Goal: Find specific page/section: Find specific page/section

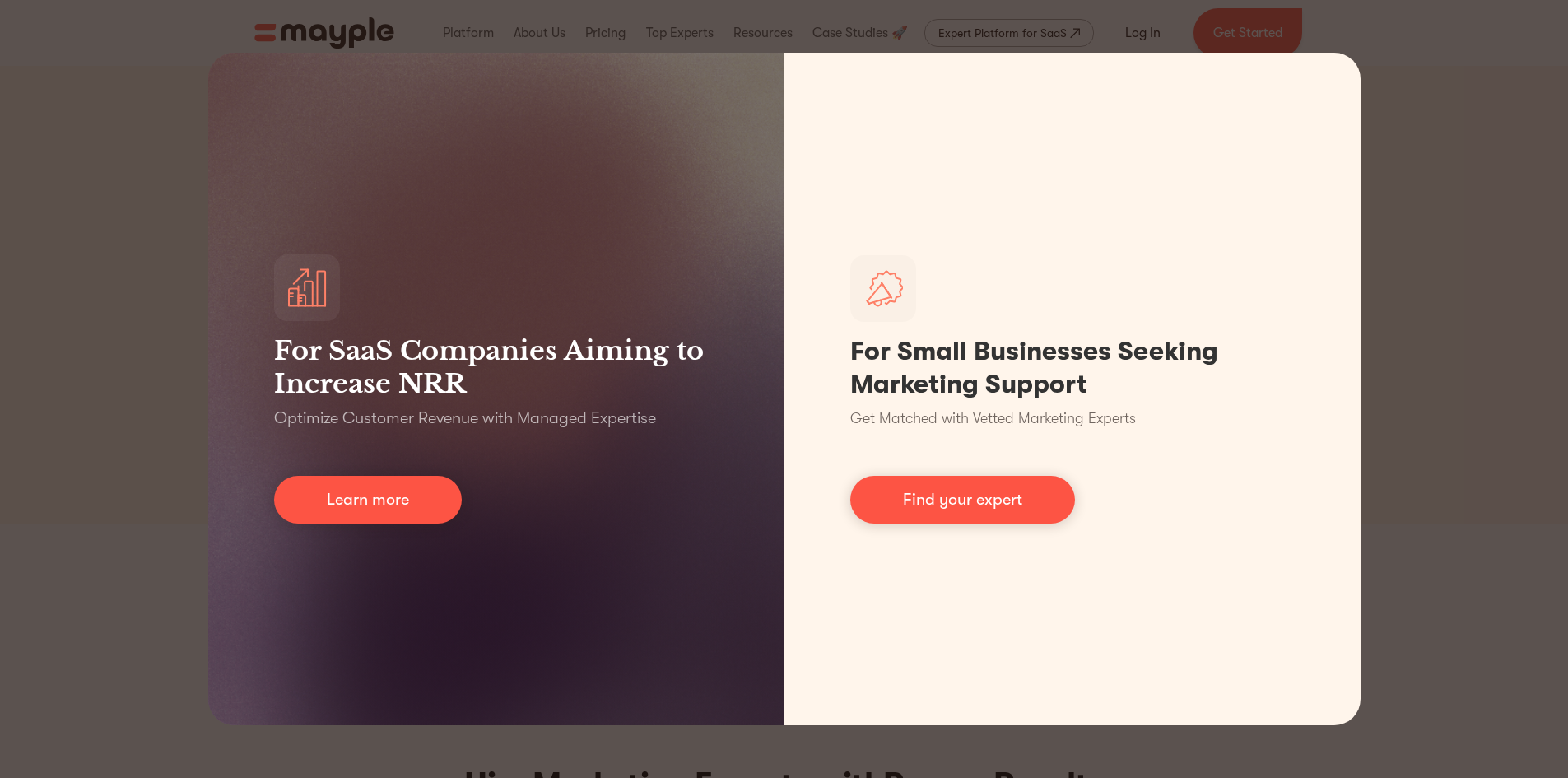
click at [1419, 384] on div "For SaaS Companies Aiming to Increase NRR Optimize Customer Revenue with Manage…" at bounding box center [784, 389] width 1568 height 778
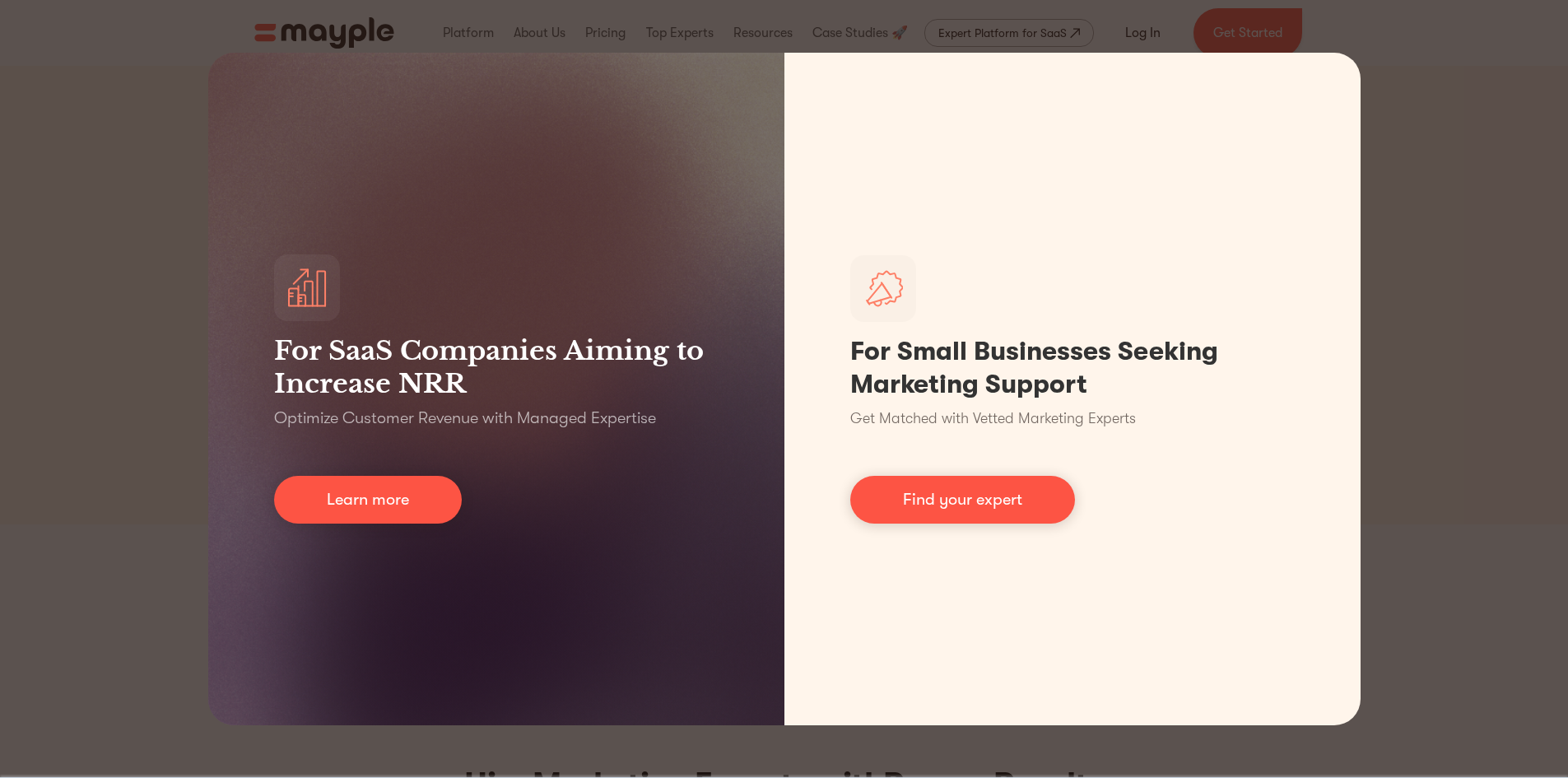
click at [1348, 44] on div "For SaaS Companies Aiming to Increase NRR Optimize Customer Revenue with Manage…" at bounding box center [784, 389] width 1568 height 778
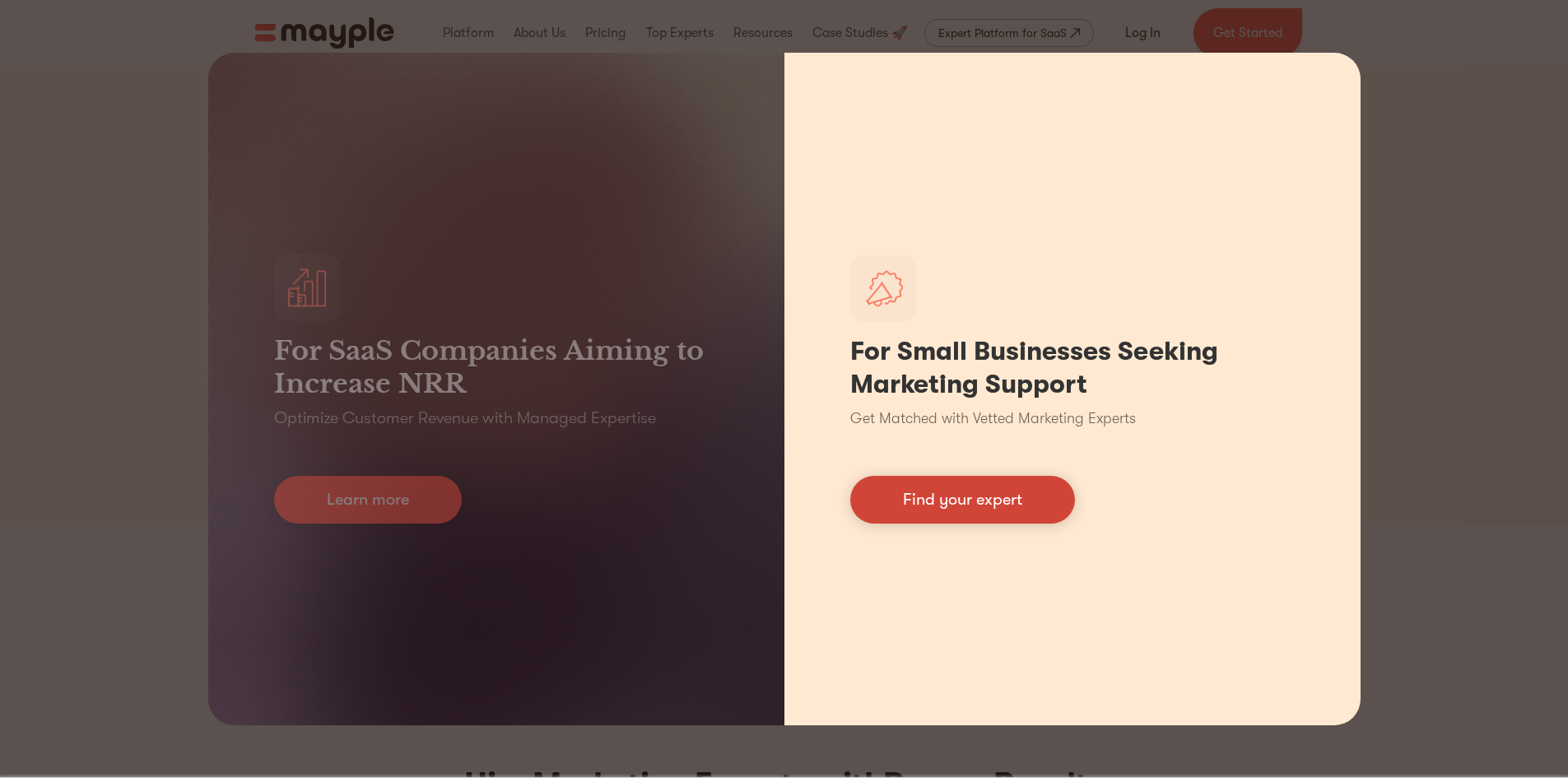
click at [963, 484] on link "Find your expert" at bounding box center [963, 500] width 225 height 48
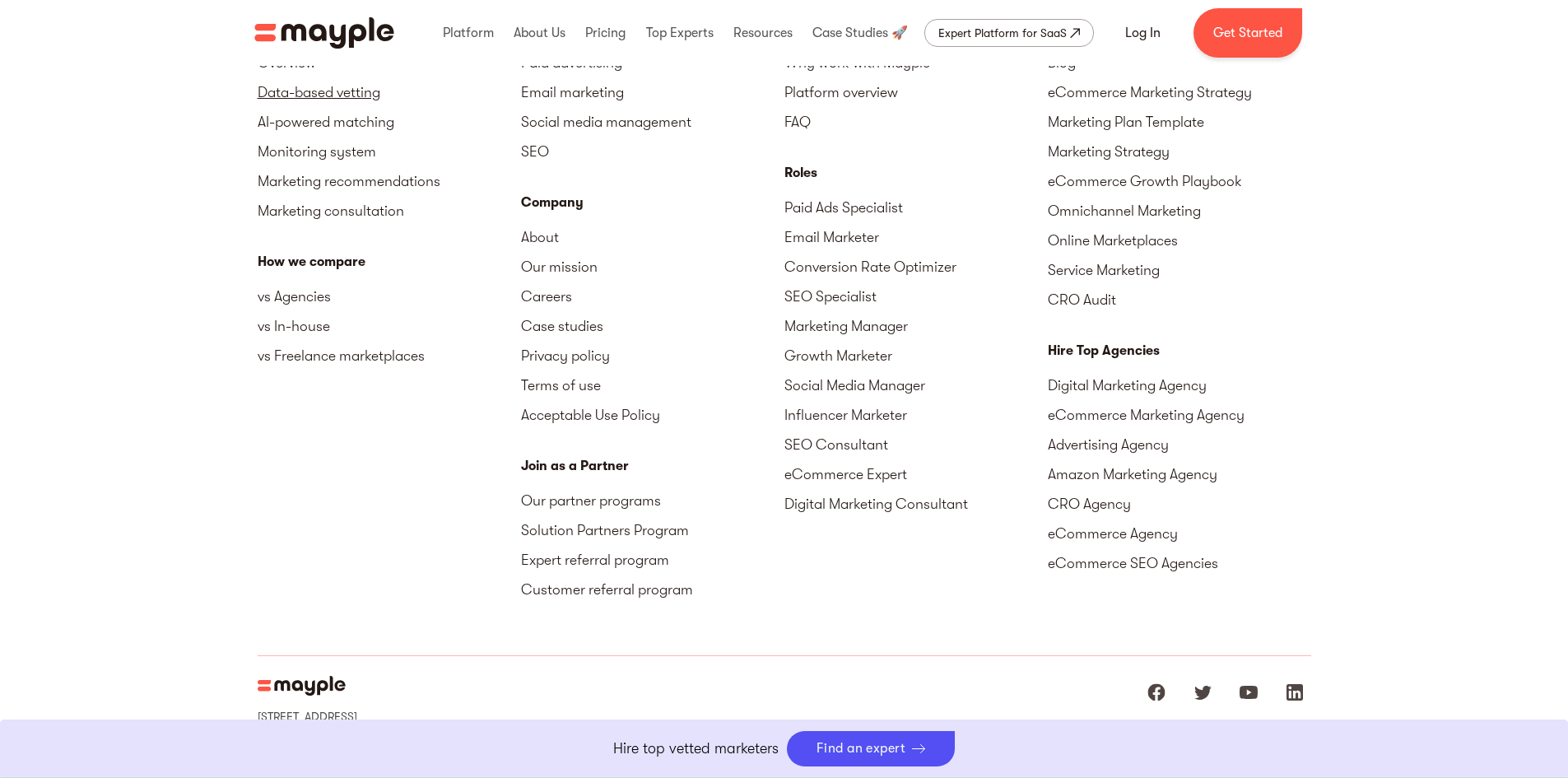
scroll to position [7197, 0]
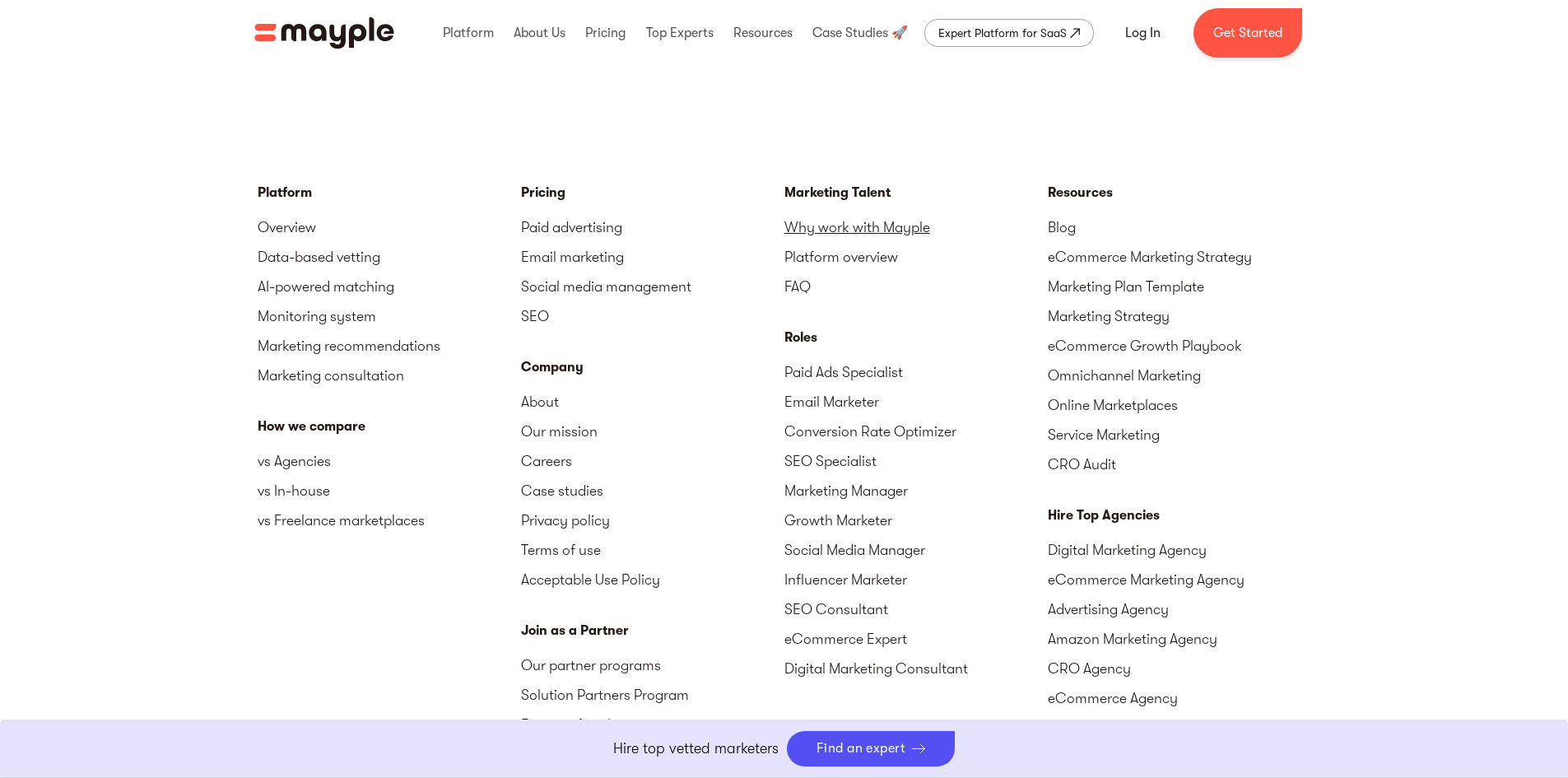
click at [830, 232] on link "Why work with Mayple" at bounding box center [916, 227] width 263 height 30
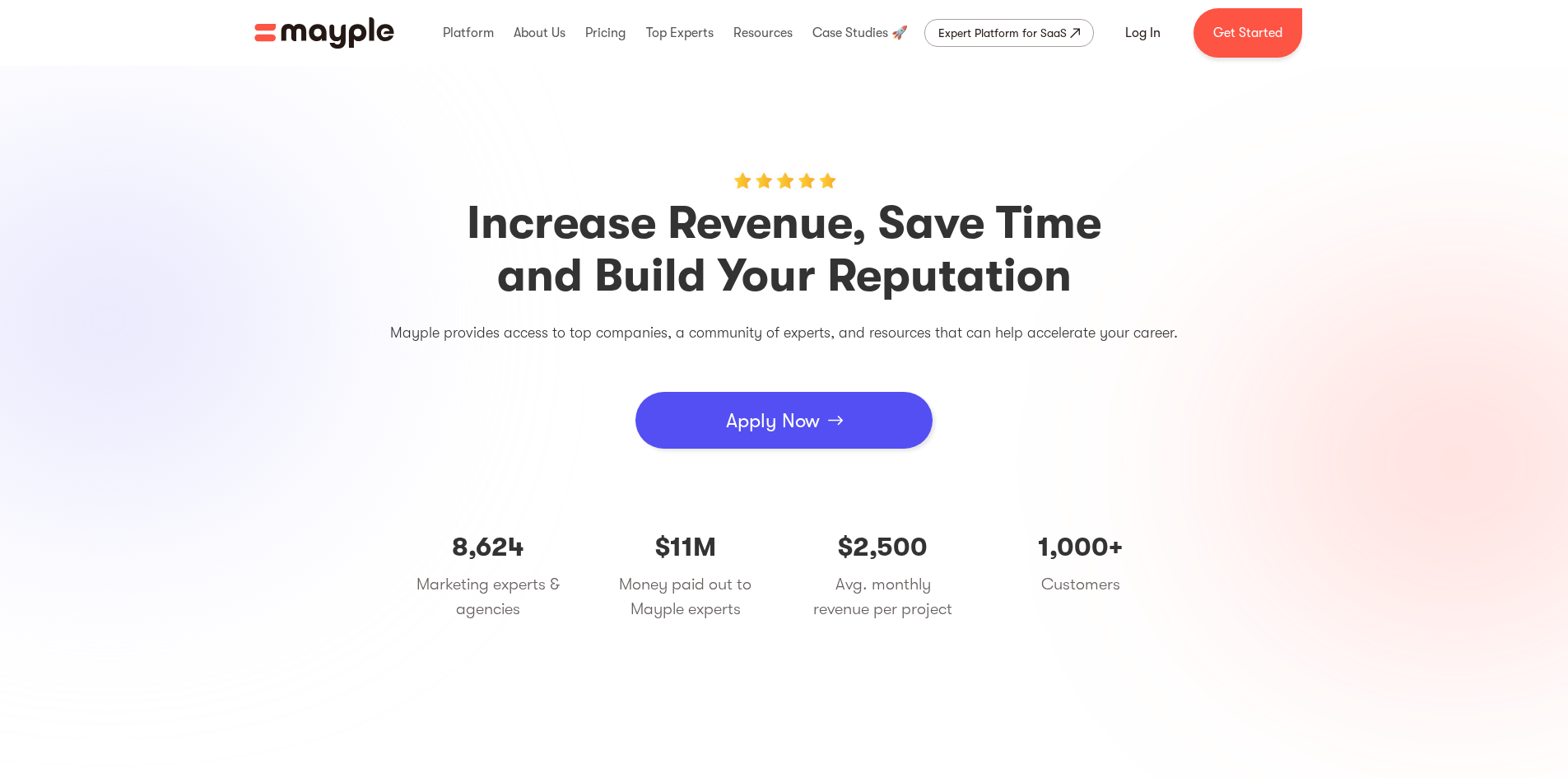
click at [730, 422] on div "Apply Now" at bounding box center [773, 421] width 94 height 49
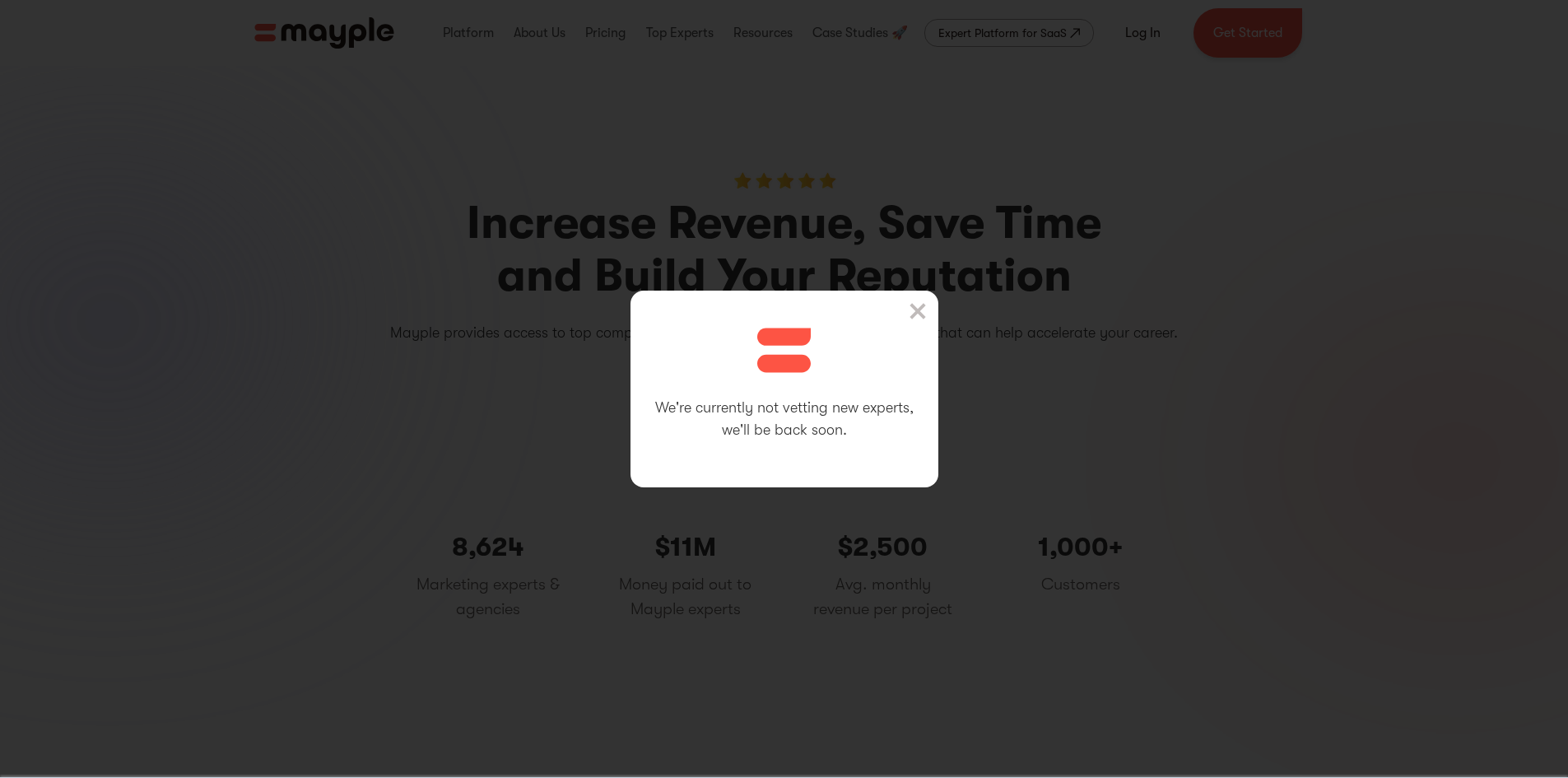
click at [917, 306] on img at bounding box center [917, 311] width 16 height 16
